Goal: Transaction & Acquisition: Purchase product/service

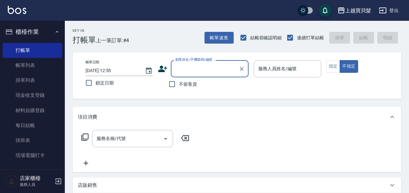
click at [387, 11] on button "登出" at bounding box center [388, 11] width 25 height 12
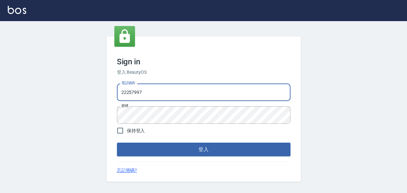
drag, startPoint x: 160, startPoint y: 89, endPoint x: 6, endPoint y: 101, distance: 155.1
click at [6, 101] on div "Sign in 登入 BeautyOS 電話號碼 [PHONE_NUMBER] 電話號碼 密碼 密碼 保持登入 登入 忘記密碼?" at bounding box center [203, 109] width 407 height 176
type input "0938051110"
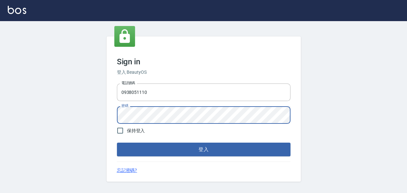
click at [106, 115] on div "Sign in 登入 BeautyOS 電話號碼 [PHONE_NUMBER] 電話號碼 密碼 密碼 保持登入 登入 忘記密碼?" at bounding box center [203, 109] width 407 height 176
click at [117, 142] on button "登入" at bounding box center [204, 149] width 174 height 14
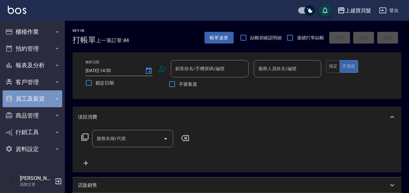
click at [29, 94] on button "員工及薪資" at bounding box center [33, 98] width 60 height 17
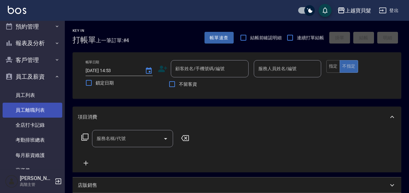
scroll to position [32, 0]
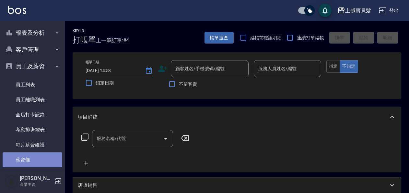
click at [35, 160] on link "薪資條" at bounding box center [33, 159] width 60 height 15
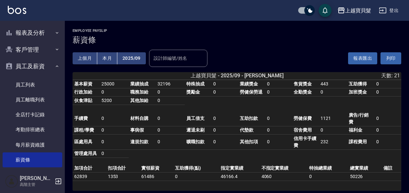
click at [87, 56] on button "上個月" at bounding box center [85, 58] width 25 height 12
click at [395, 59] on button "列印" at bounding box center [391, 58] width 21 height 12
click at [388, 60] on button "列印" at bounding box center [391, 58] width 21 height 12
drag, startPoint x: 392, startPoint y: 57, endPoint x: 48, endPoint y: 156, distance: 357.7
click at [392, 57] on button "列印" at bounding box center [391, 58] width 21 height 12
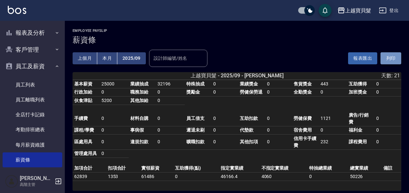
click at [390, 59] on button "列印" at bounding box center [391, 58] width 21 height 12
click at [395, 10] on button "登出" at bounding box center [388, 11] width 25 height 12
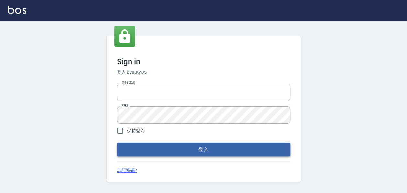
type input "22257997"
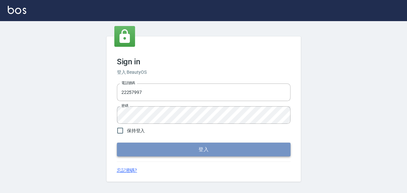
click at [191, 145] on button "登入" at bounding box center [204, 149] width 174 height 14
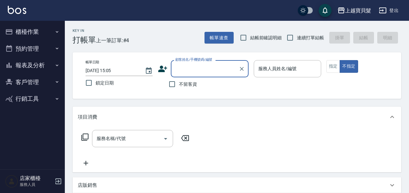
click at [40, 31] on button "櫃檯作業" at bounding box center [33, 31] width 60 height 17
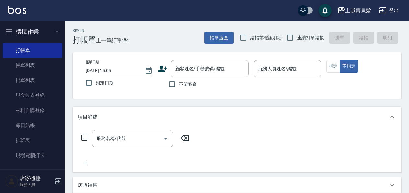
click at [272, 113] on div "項目消費" at bounding box center [237, 116] width 329 height 21
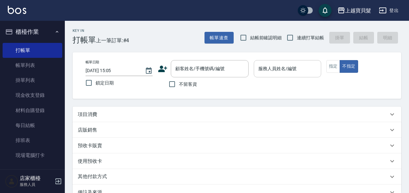
click at [267, 73] on input "服務人員姓名/編號" at bounding box center [287, 68] width 61 height 11
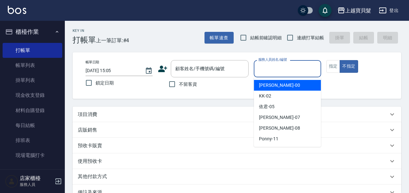
click at [266, 79] on ul "小華 -00 KK -02 依君 -05 安琪 -07 麗娟 -08 Ponny -11" at bounding box center [287, 111] width 67 height 69
drag, startPoint x: 266, startPoint y: 84, endPoint x: 221, endPoint y: 88, distance: 45.6
click at [266, 84] on span "小華 -00" at bounding box center [279, 85] width 41 height 7
type input "小華-00"
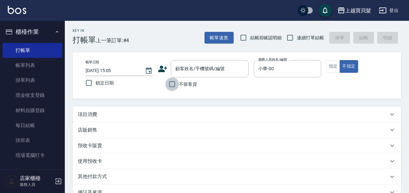
click at [179, 84] on input "不留客資" at bounding box center [172, 84] width 14 height 14
checkbox input "true"
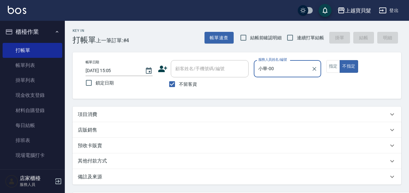
click at [114, 108] on div "項目消費" at bounding box center [237, 114] width 329 height 16
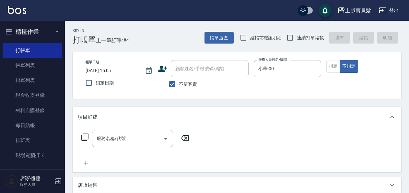
click at [84, 134] on icon at bounding box center [84, 136] width 7 height 7
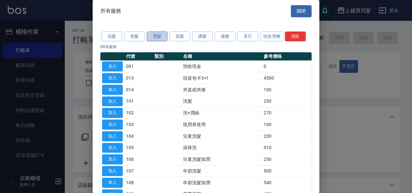
click at [158, 38] on button "燙髮" at bounding box center [157, 36] width 21 height 10
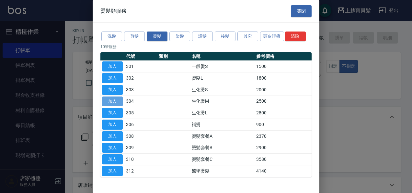
click at [113, 102] on button "加入" at bounding box center [112, 101] width 21 height 10
type input "生化燙M(304)"
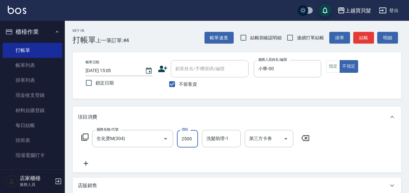
click at [190, 141] on input "2500" at bounding box center [187, 139] width 21 height 18
type input "2600"
click at [254, 112] on div "項目消費" at bounding box center [237, 116] width 329 height 21
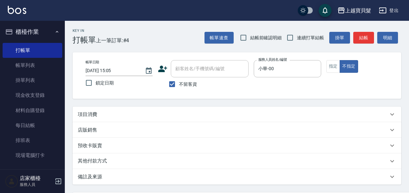
scroll to position [64, 0]
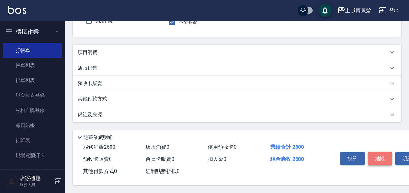
click at [378, 157] on button "結帳" at bounding box center [380, 158] width 24 height 14
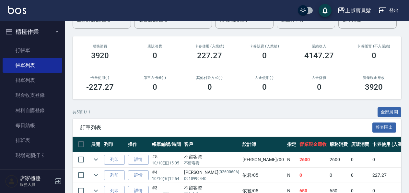
scroll to position [130, 0]
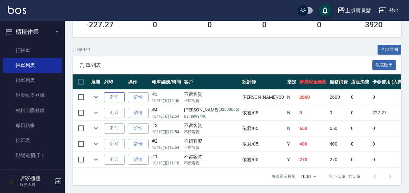
click at [113, 92] on button "列印" at bounding box center [114, 97] width 21 height 10
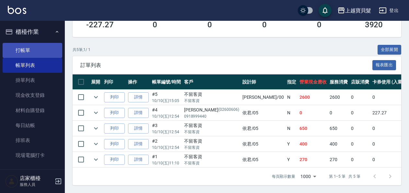
click at [25, 51] on link "打帳單" at bounding box center [33, 50] width 60 height 15
